Goal: Transaction & Acquisition: Obtain resource

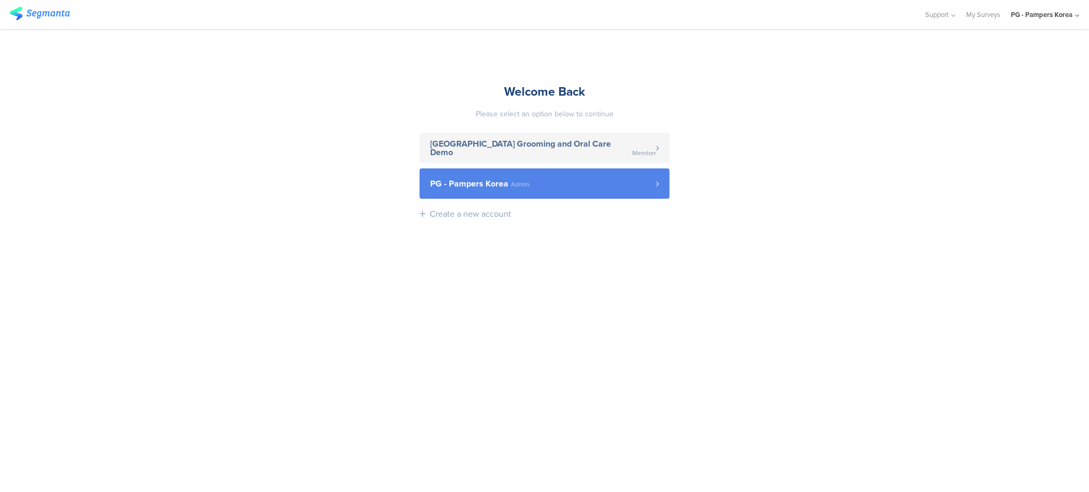
click at [592, 197] on link "PG - Pampers Korea Admin" at bounding box center [545, 184] width 250 height 30
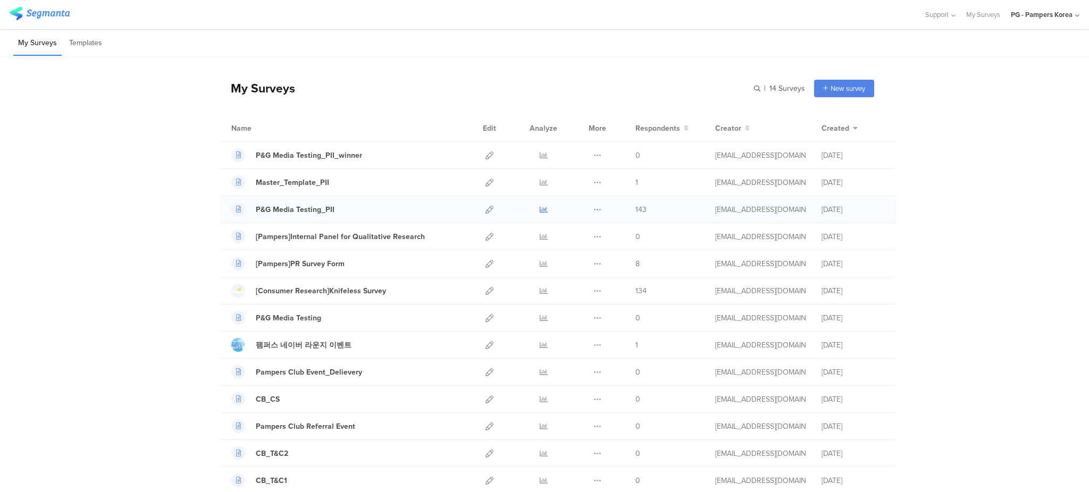
click at [540, 209] on icon at bounding box center [544, 210] width 8 height 8
click at [593, 211] on icon at bounding box center [597, 210] width 8 height 8
click at [575, 258] on link "Export" at bounding box center [576, 255] width 58 height 19
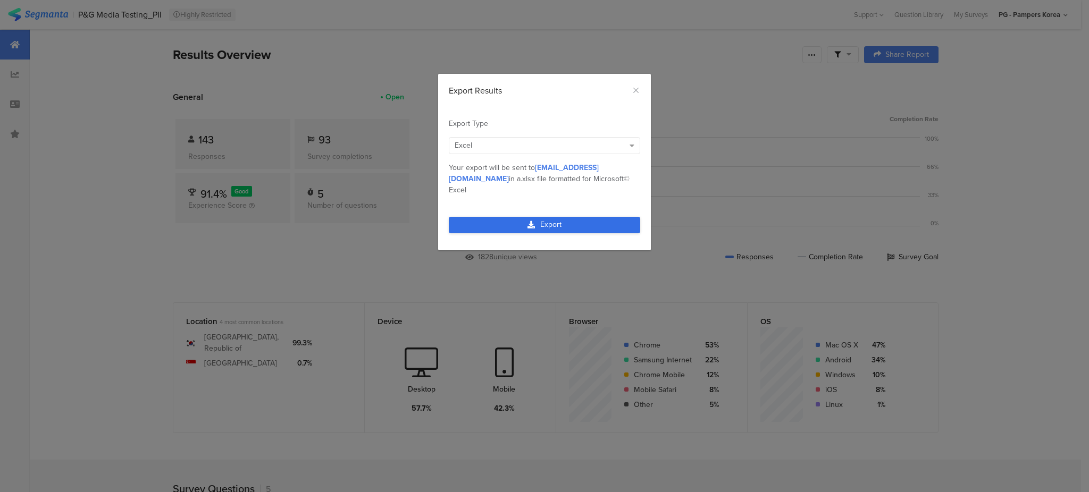
click at [454, 217] on link "Export" at bounding box center [544, 225] width 191 height 16
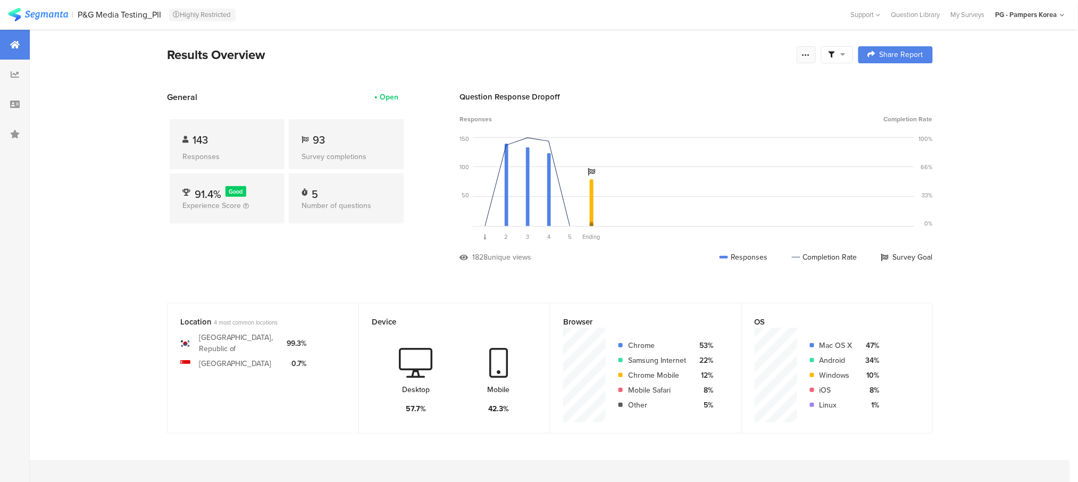
click at [810, 51] on icon at bounding box center [806, 55] width 9 height 9
click at [695, 165] on span "Export Results" at bounding box center [697, 161] width 48 height 11
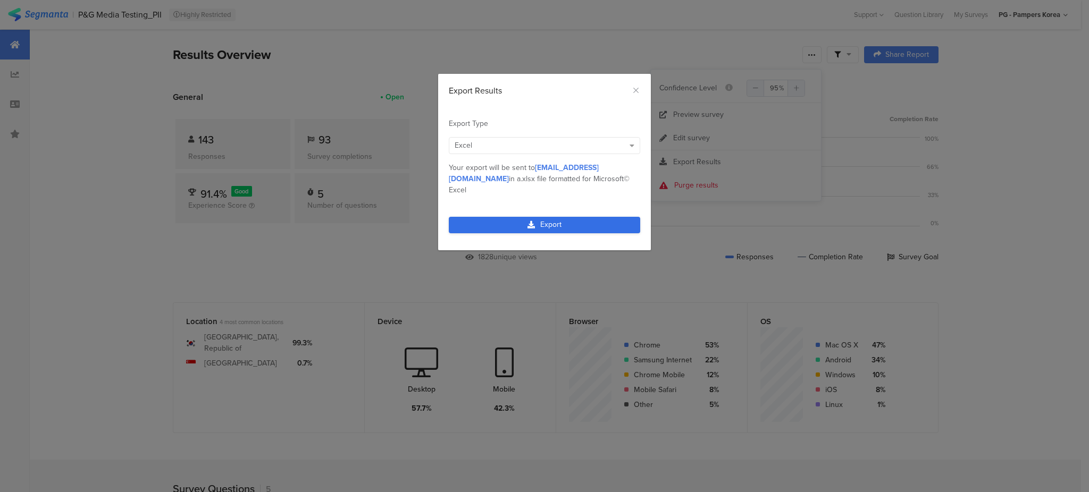
click at [573, 217] on link "Export" at bounding box center [544, 225] width 191 height 16
